Goal: Information Seeking & Learning: Learn about a topic

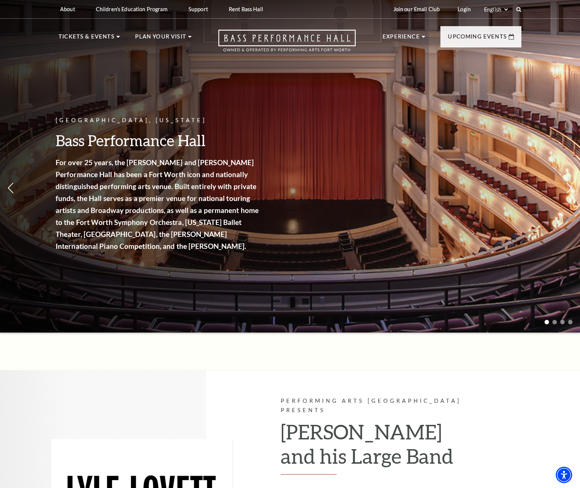
click at [300, 238] on div "Fort Worth, Texas Bass Performance Hall For over 25 years, the Nancy Lee and Pe…" at bounding box center [290, 164] width 580 height 337
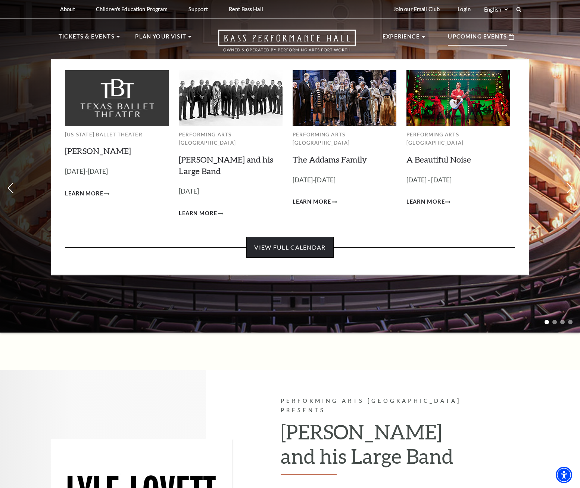
click at [303, 238] on link "View Full Calendar" at bounding box center [289, 247] width 87 height 21
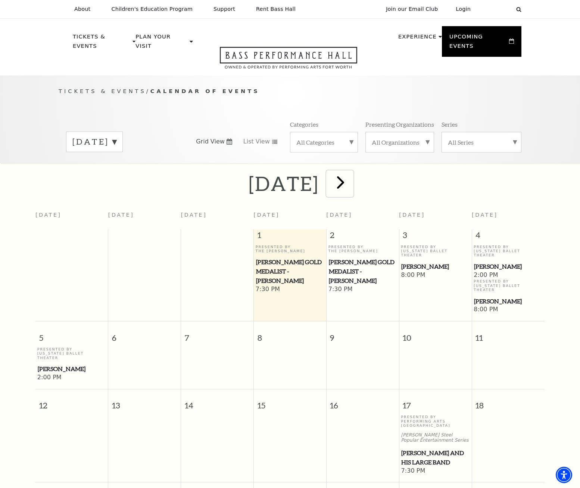
click at [351, 171] on span "next" at bounding box center [340, 181] width 21 height 21
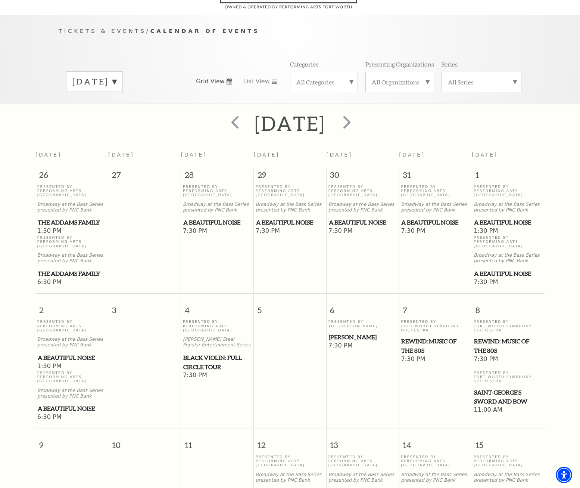
scroll to position [66, 0]
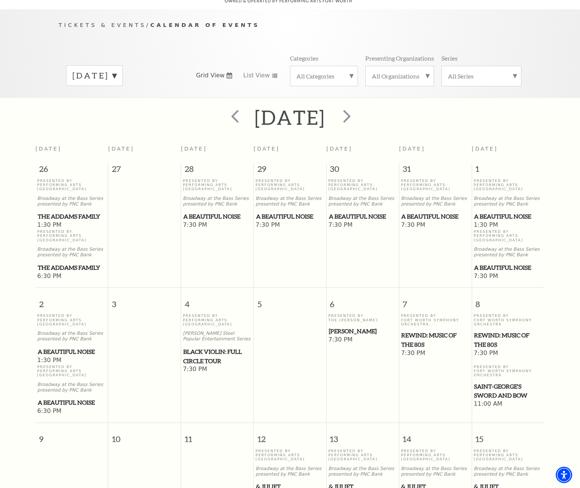
click at [371, 326] on span "[PERSON_NAME]" at bounding box center [363, 330] width 68 height 9
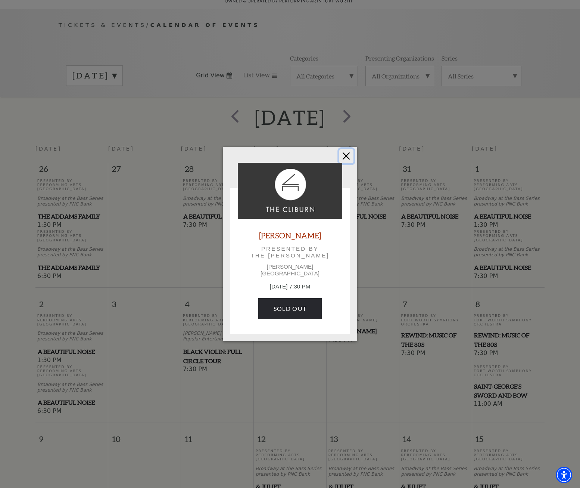
click at [345, 162] on button "Close" at bounding box center [346, 156] width 14 height 14
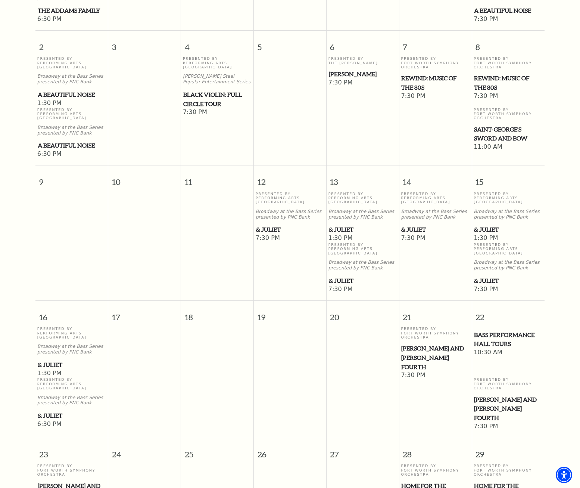
scroll to position [365, 0]
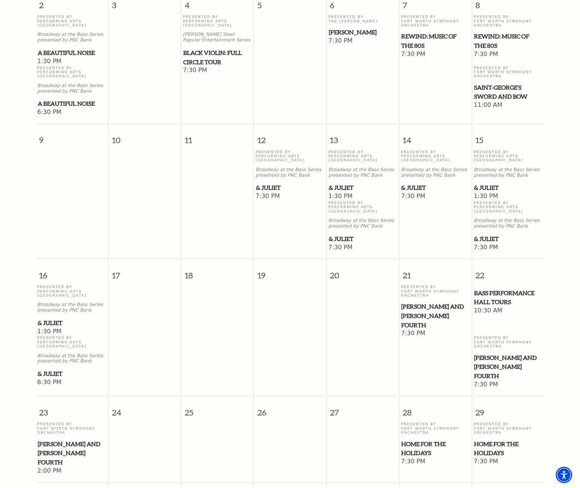
click at [488, 184] on span "& Juliet" at bounding box center [508, 187] width 68 height 9
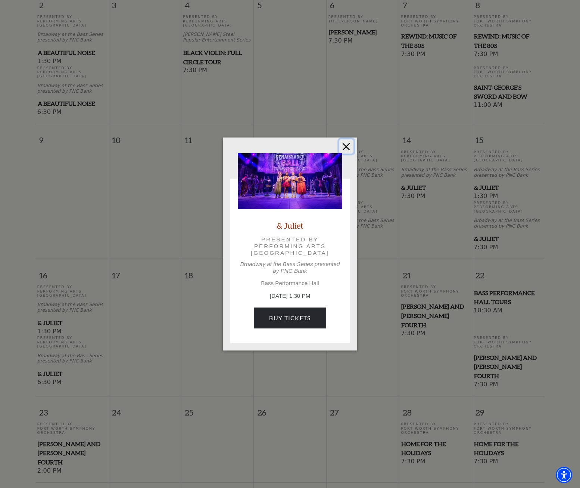
click at [345, 141] on button "Close" at bounding box center [346, 146] width 14 height 14
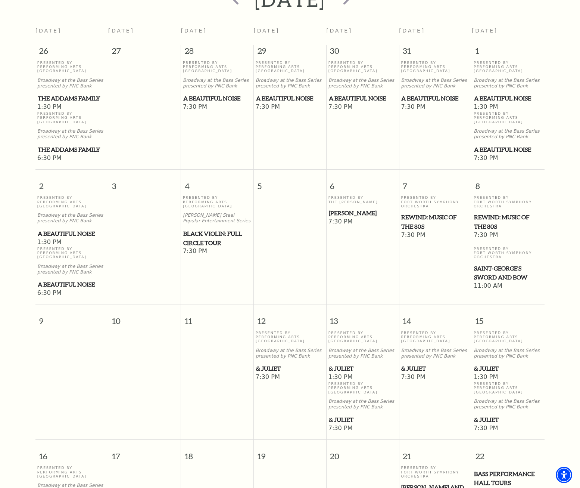
scroll to position [149, 0]
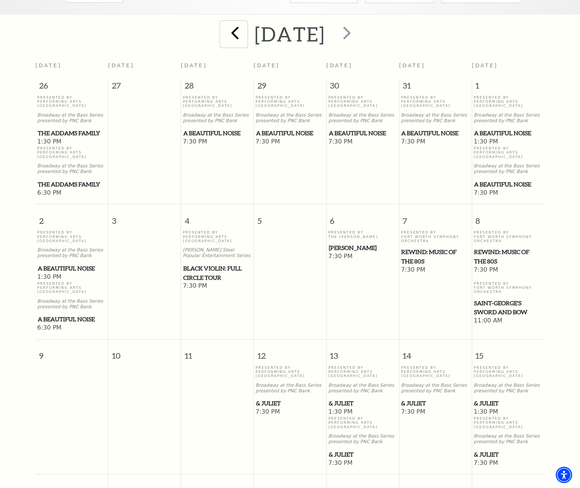
click at [224, 24] on span "prev" at bounding box center [234, 32] width 21 height 21
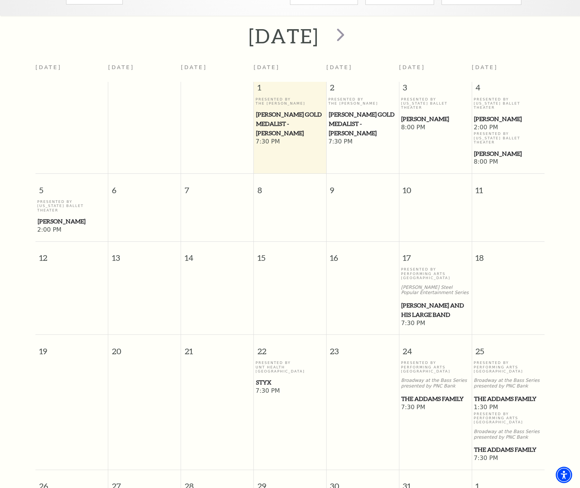
scroll to position [0, 0]
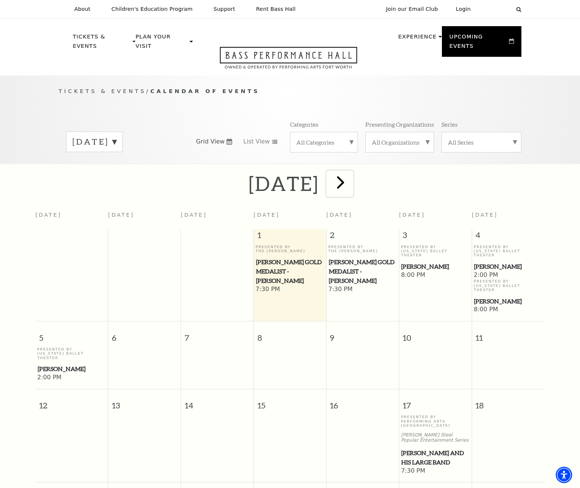
click at [351, 171] on span "next" at bounding box center [340, 181] width 21 height 21
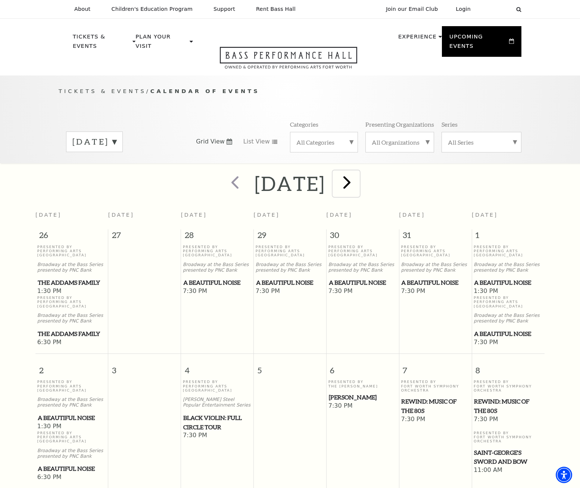
click at [358, 178] on span "next" at bounding box center [346, 181] width 21 height 21
